Goal: Transaction & Acquisition: Purchase product/service

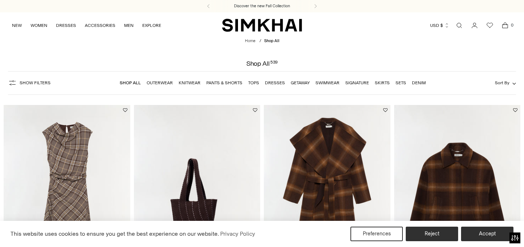
click at [275, 82] on link "Dresses" at bounding box center [275, 82] width 20 height 5
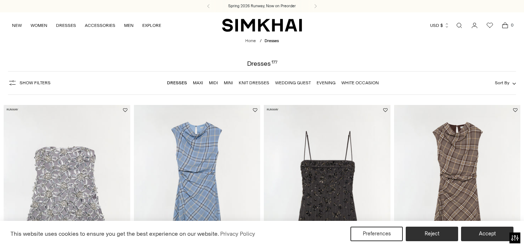
click at [326, 82] on link "Evening" at bounding box center [326, 82] width 19 height 5
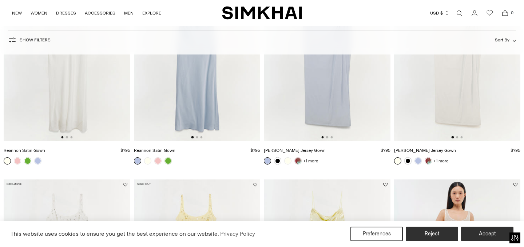
scroll to position [1058, 0]
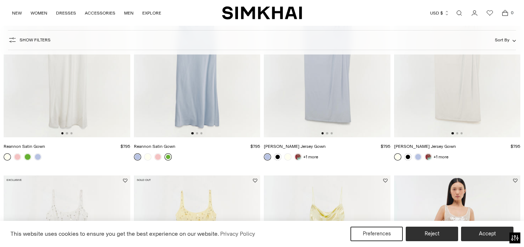
click at [166, 156] on link at bounding box center [167, 157] width 7 height 7
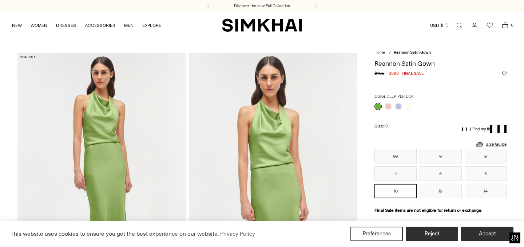
scroll to position [98, 0]
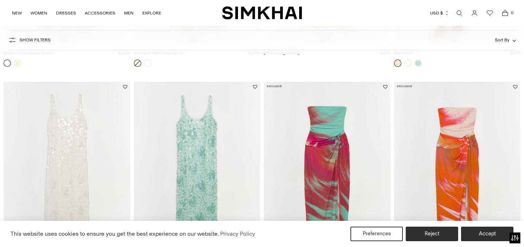
scroll to position [1418, 0]
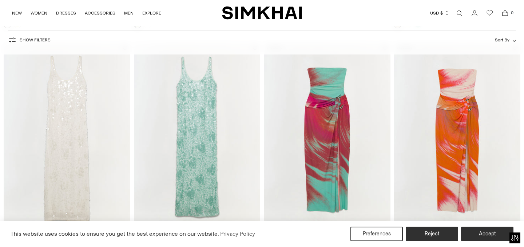
click at [205, 158] on img at bounding box center [197, 138] width 127 height 190
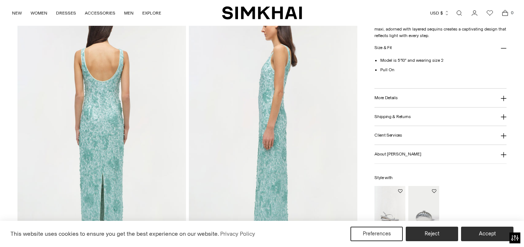
scroll to position [335, 0]
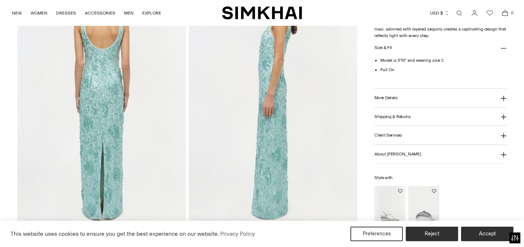
click at [290, 162] on img at bounding box center [273, 99] width 168 height 253
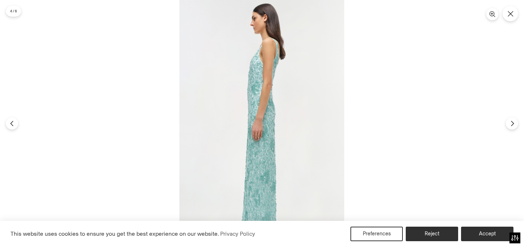
click at [290, 162] on img at bounding box center [261, 123] width 165 height 247
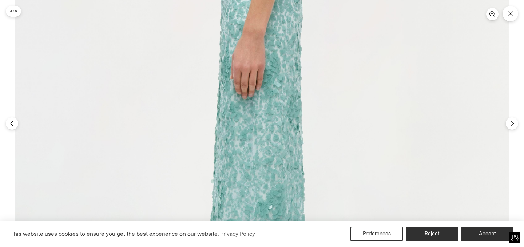
click at [290, 162] on img at bounding box center [262, 46] width 495 height 742
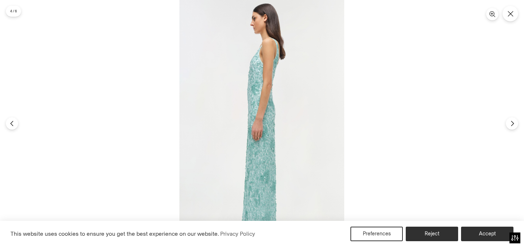
click at [290, 162] on img at bounding box center [261, 123] width 165 height 247
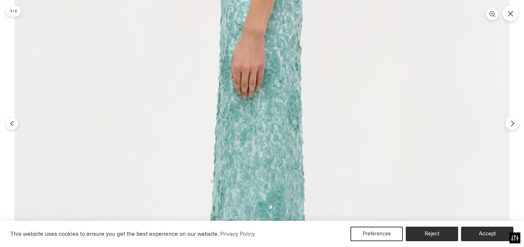
click at [510, 120] on icon "Next" at bounding box center [512, 123] width 7 height 7
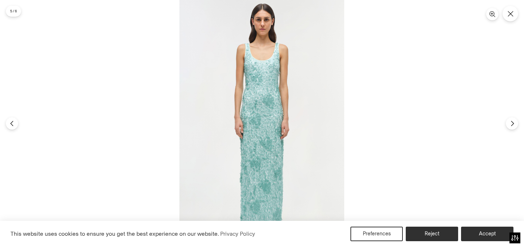
click at [295, 142] on img at bounding box center [261, 123] width 165 height 247
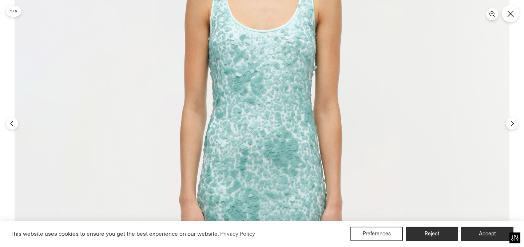
click at [514, 16] on button "Close" at bounding box center [510, 13] width 17 height 17
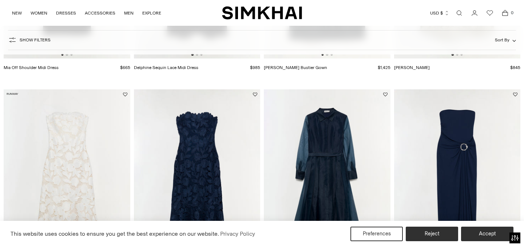
scroll to position [688, 0]
click at [189, 173] on img at bounding box center [197, 185] width 127 height 190
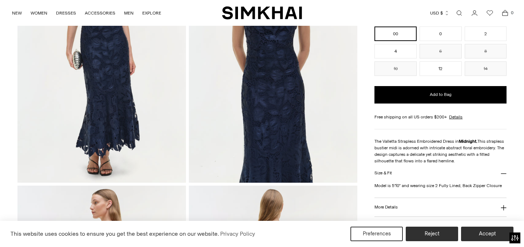
scroll to position [128, 0]
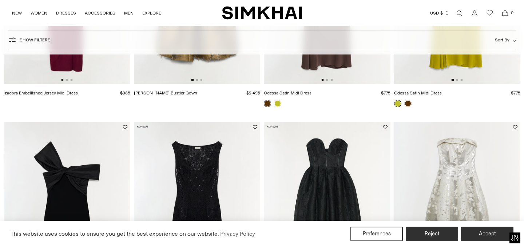
scroll to position [435, 0]
click at [358, 179] on img at bounding box center [327, 217] width 127 height 190
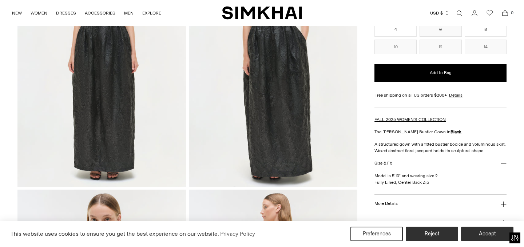
scroll to position [62, 0]
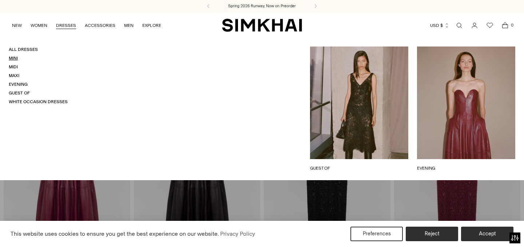
click at [13, 56] on link "Mini" at bounding box center [13, 58] width 9 height 5
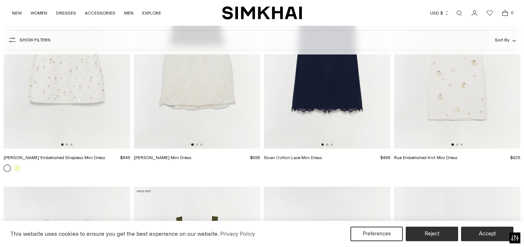
scroll to position [1226, 0]
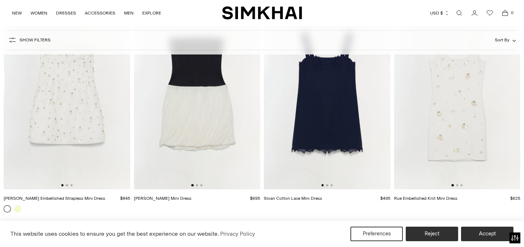
click at [86, 140] on img at bounding box center [67, 95] width 127 height 190
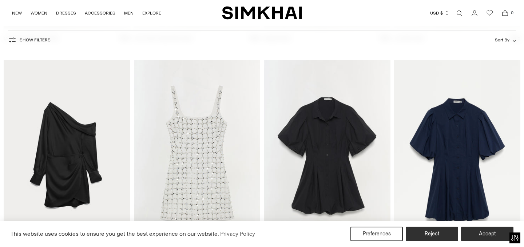
scroll to position [2105, 0]
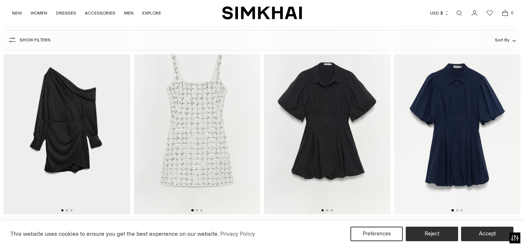
click at [210, 151] on img at bounding box center [197, 120] width 127 height 190
